Goal: Transaction & Acquisition: Purchase product/service

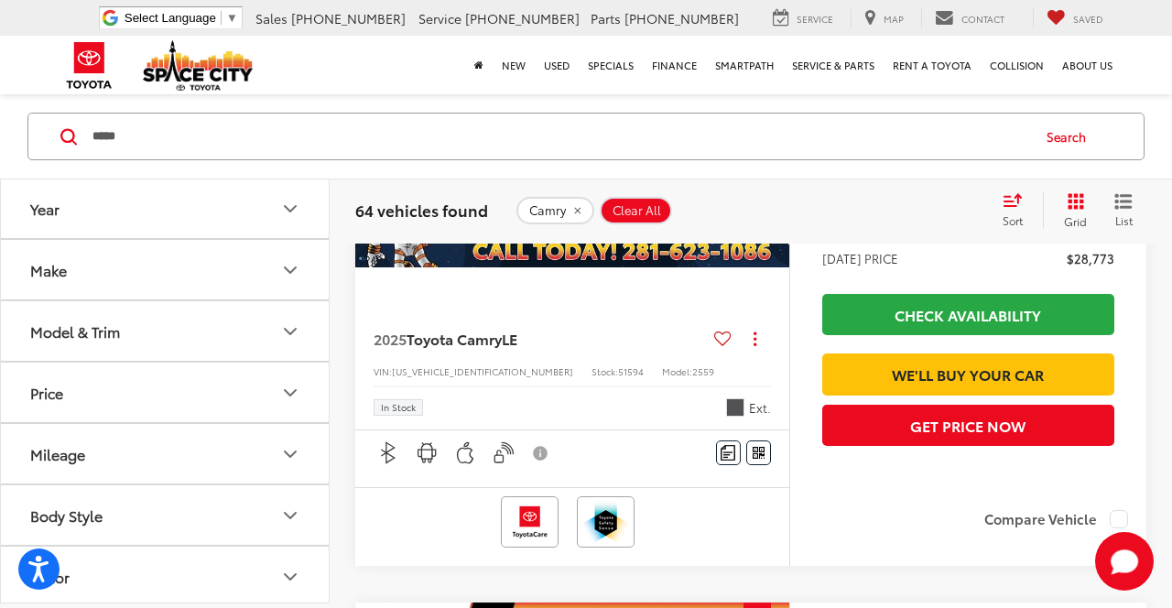
scroll to position [1776, 0]
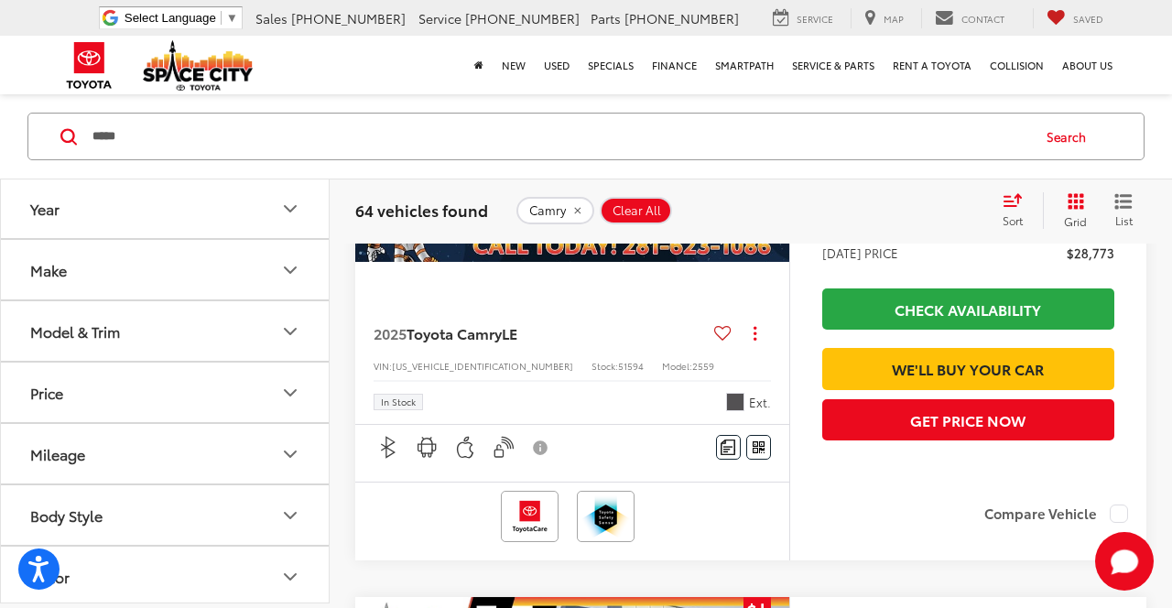
click at [546, 467] on button "Disclaimer" at bounding box center [540, 447] width 31 height 38
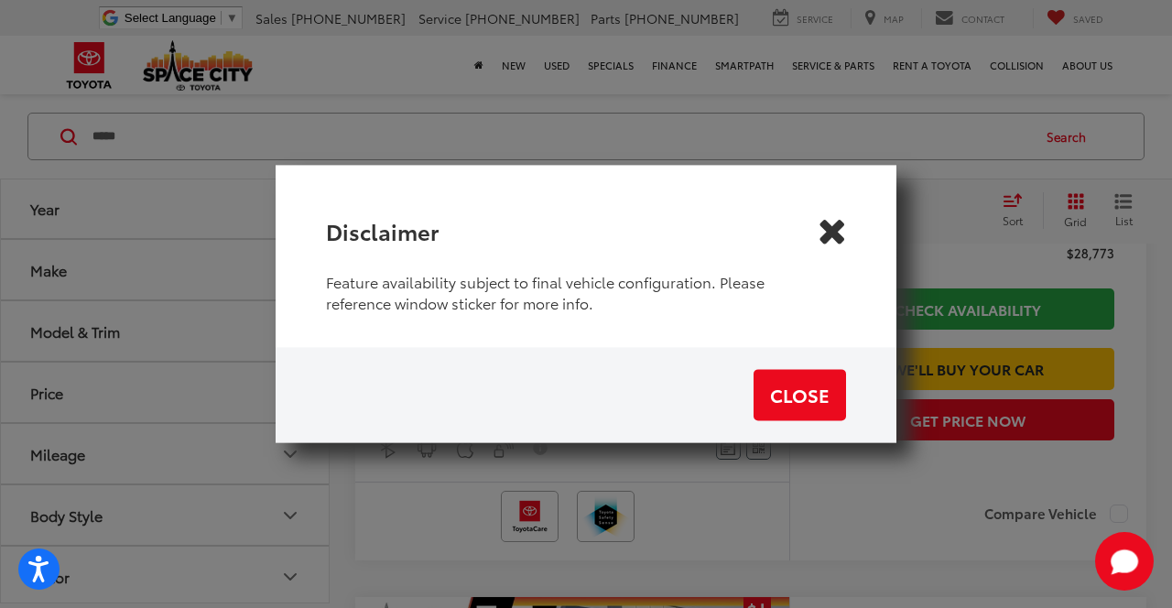
click at [831, 245] on icon "Close" at bounding box center [830, 230] width 29 height 29
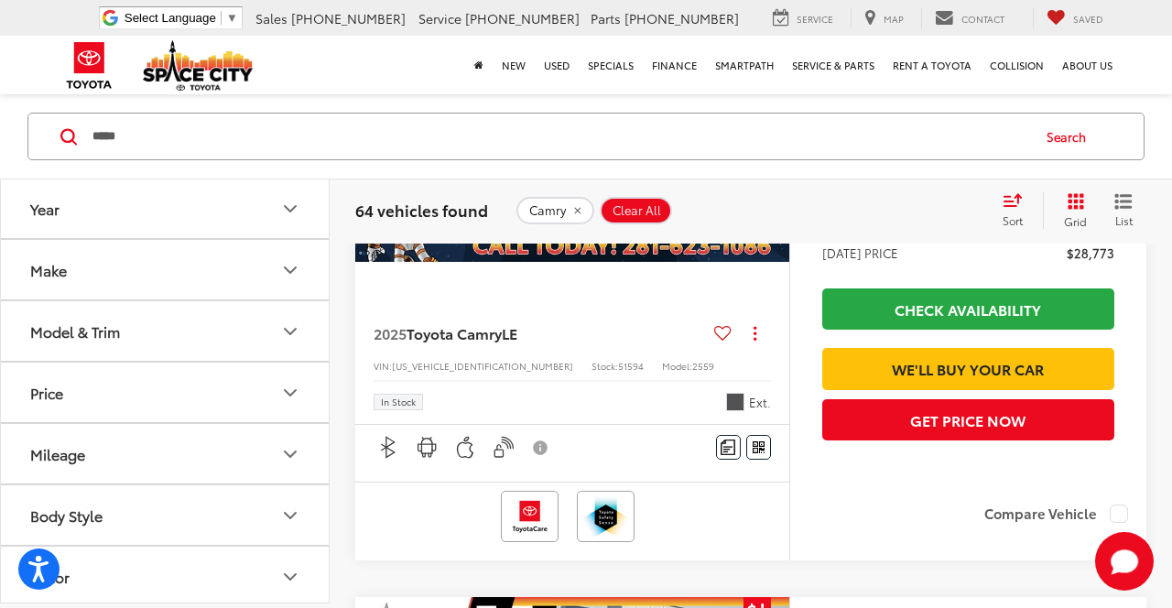
click at [494, 470] on button "button" at bounding box center [503, 447] width 31 height 45
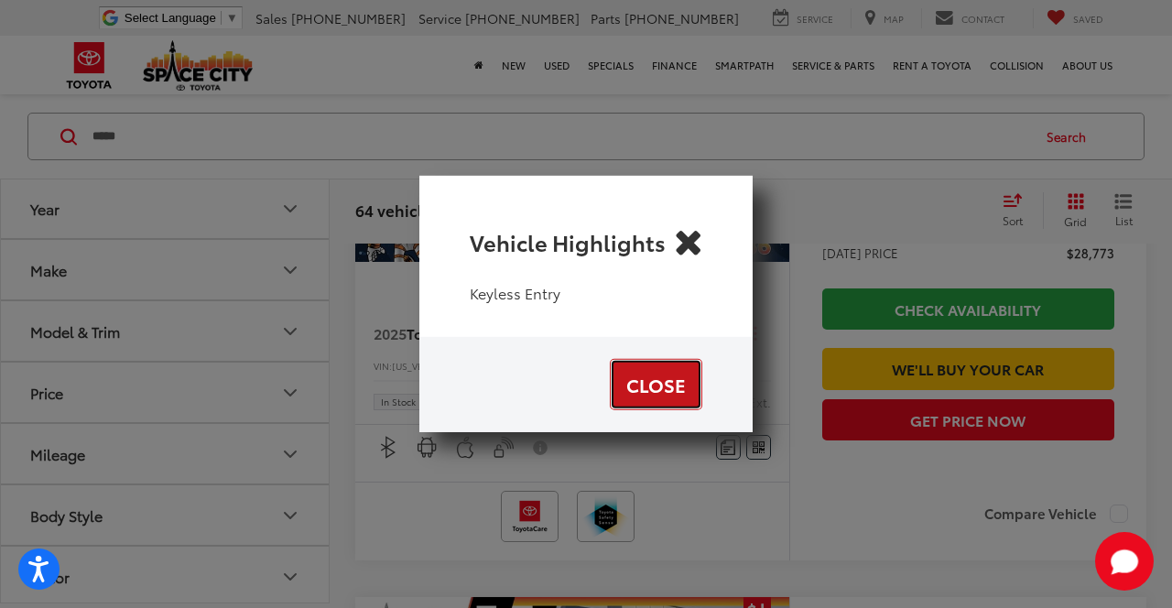
click at [659, 410] on button "Close" at bounding box center [656, 384] width 92 height 51
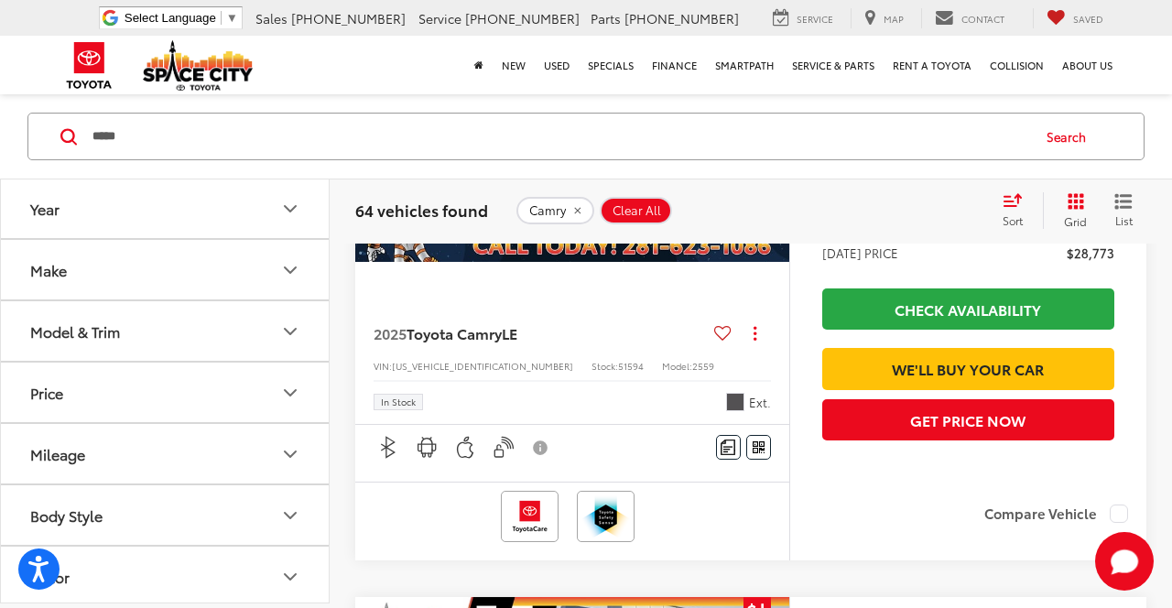
click at [437, 459] on img "button" at bounding box center [427, 447] width 23 height 23
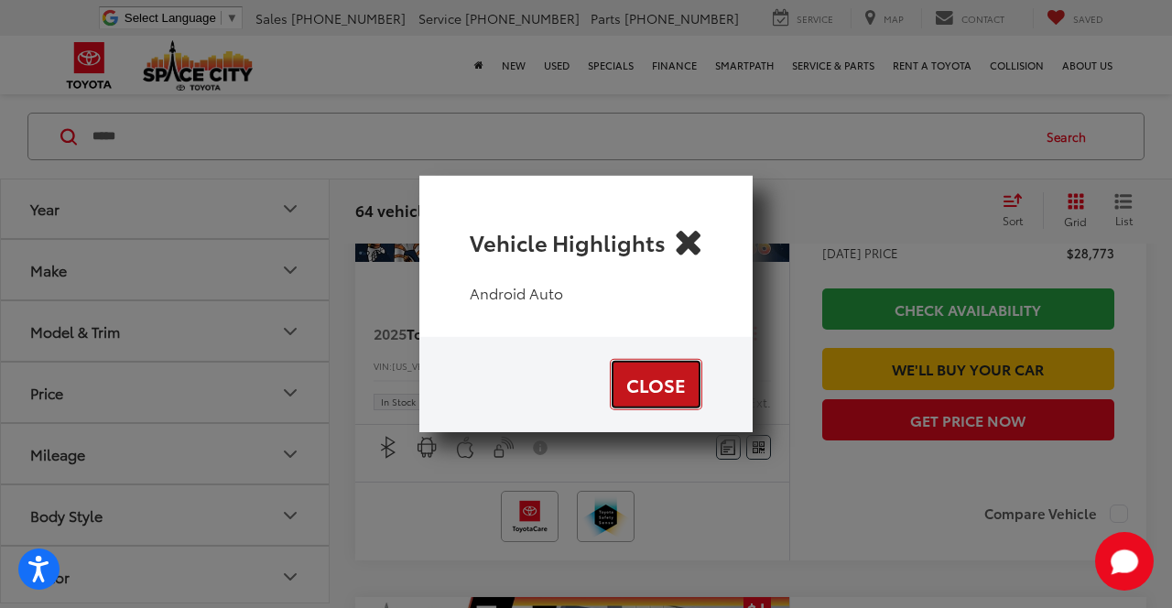
click at [654, 410] on button "Close" at bounding box center [656, 384] width 92 height 51
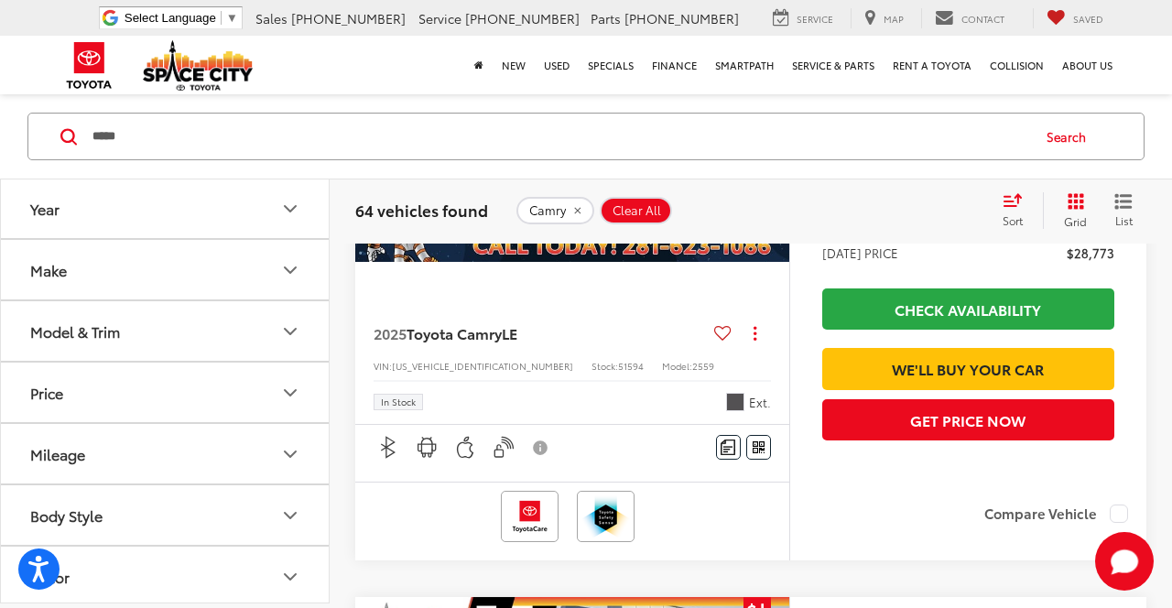
click at [394, 459] on img "button" at bounding box center [388, 447] width 23 height 23
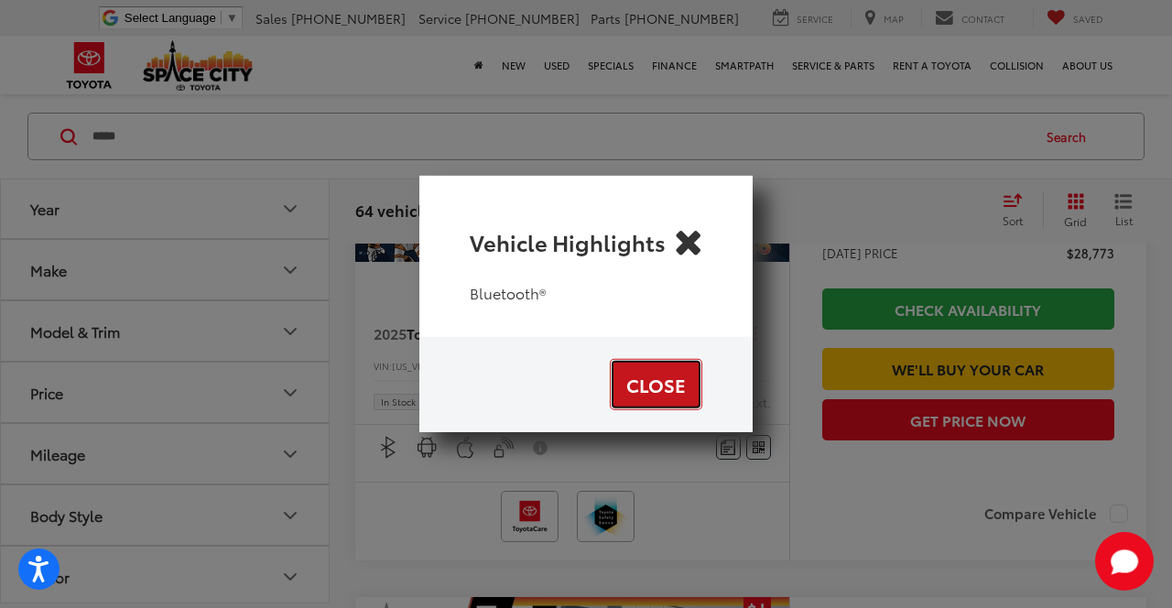
click at [641, 410] on button "Close" at bounding box center [656, 384] width 92 height 51
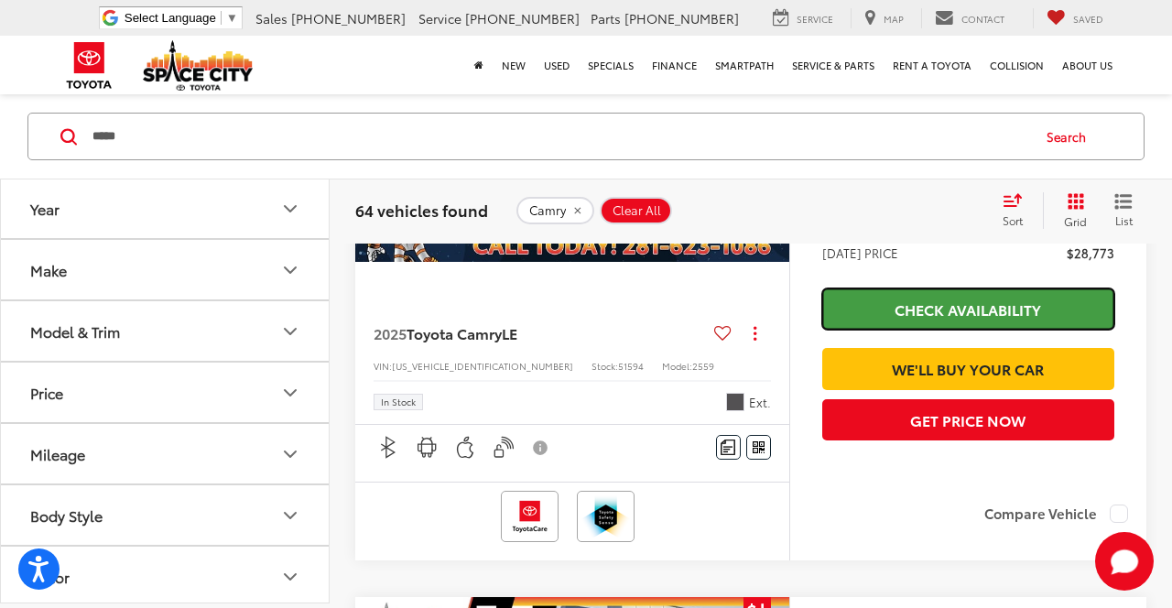
click at [1001, 330] on link "Check Availability" at bounding box center [968, 308] width 292 height 41
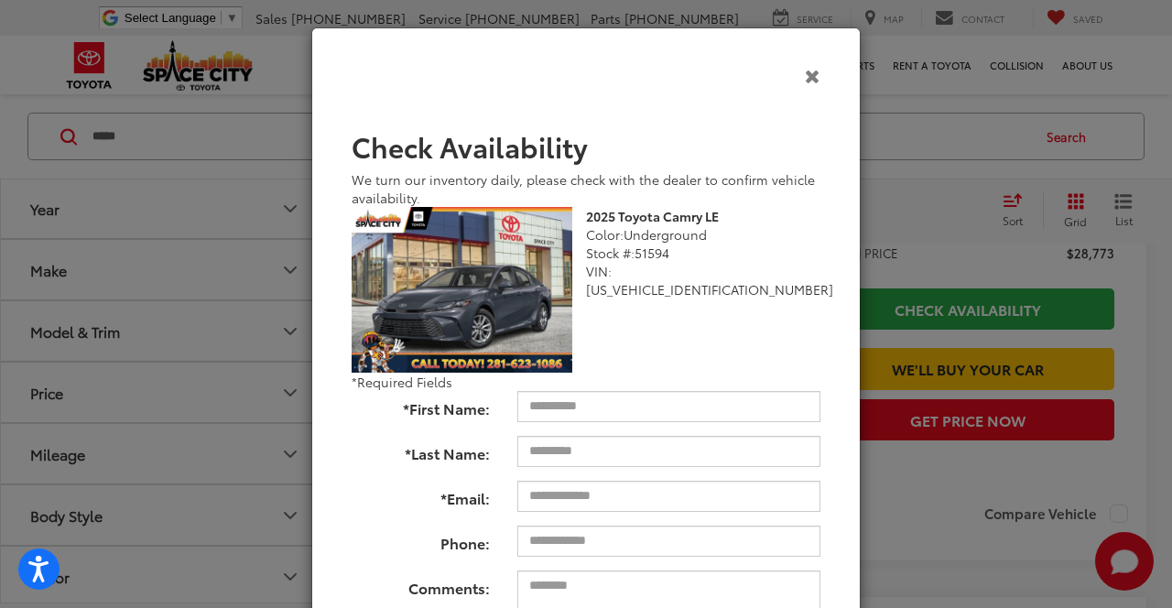
click at [815, 81] on icon "Close" at bounding box center [813, 75] width 16 height 19
